Goal: Go to known website: Go to known website

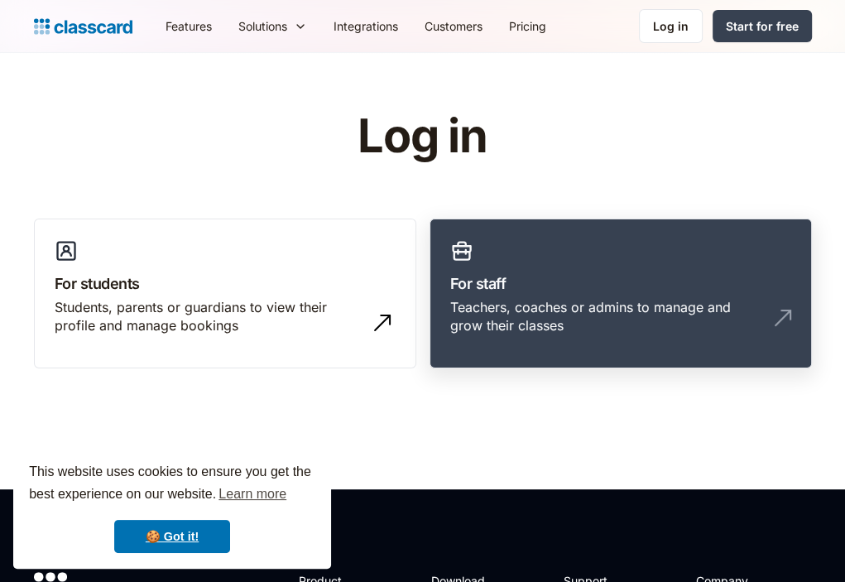
click at [582, 286] on h3 "For staff" at bounding box center [620, 283] width 341 height 22
